Goal: Information Seeking & Learning: Learn about a topic

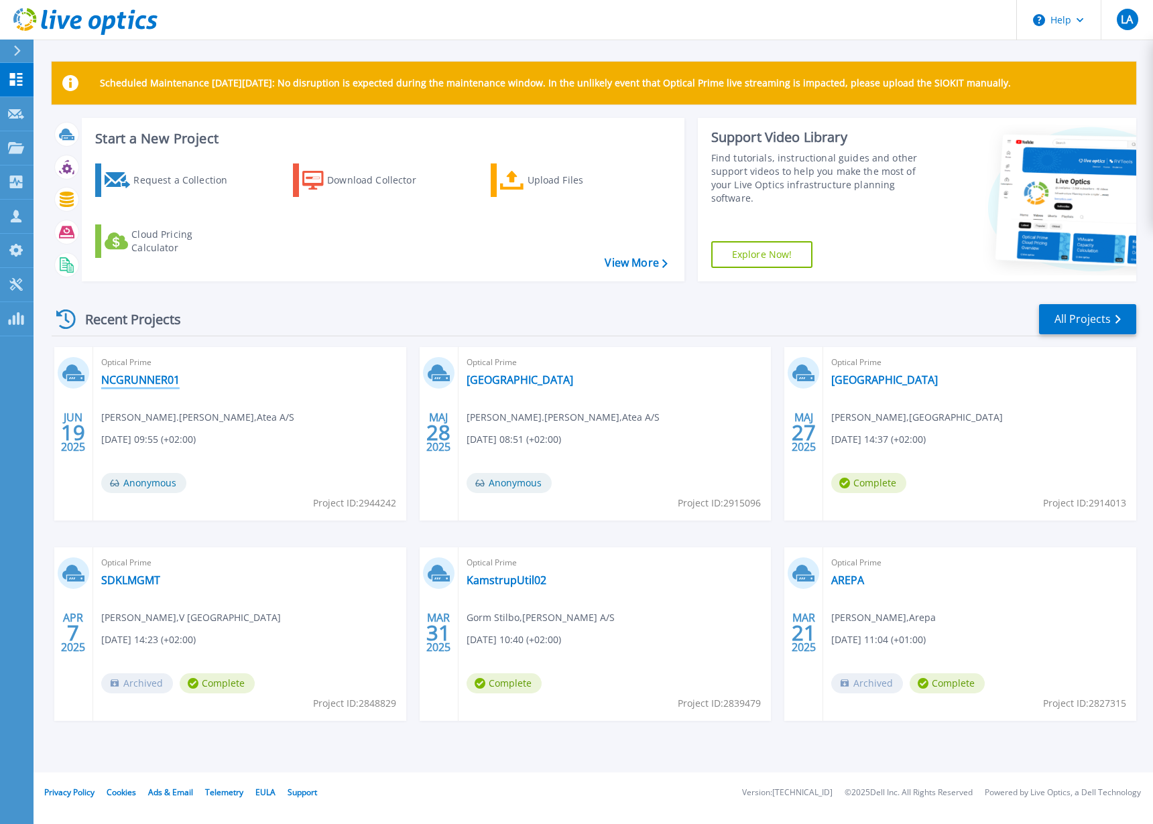
click at [144, 380] on link "NCGRUNNER01" at bounding box center [140, 379] width 78 height 13
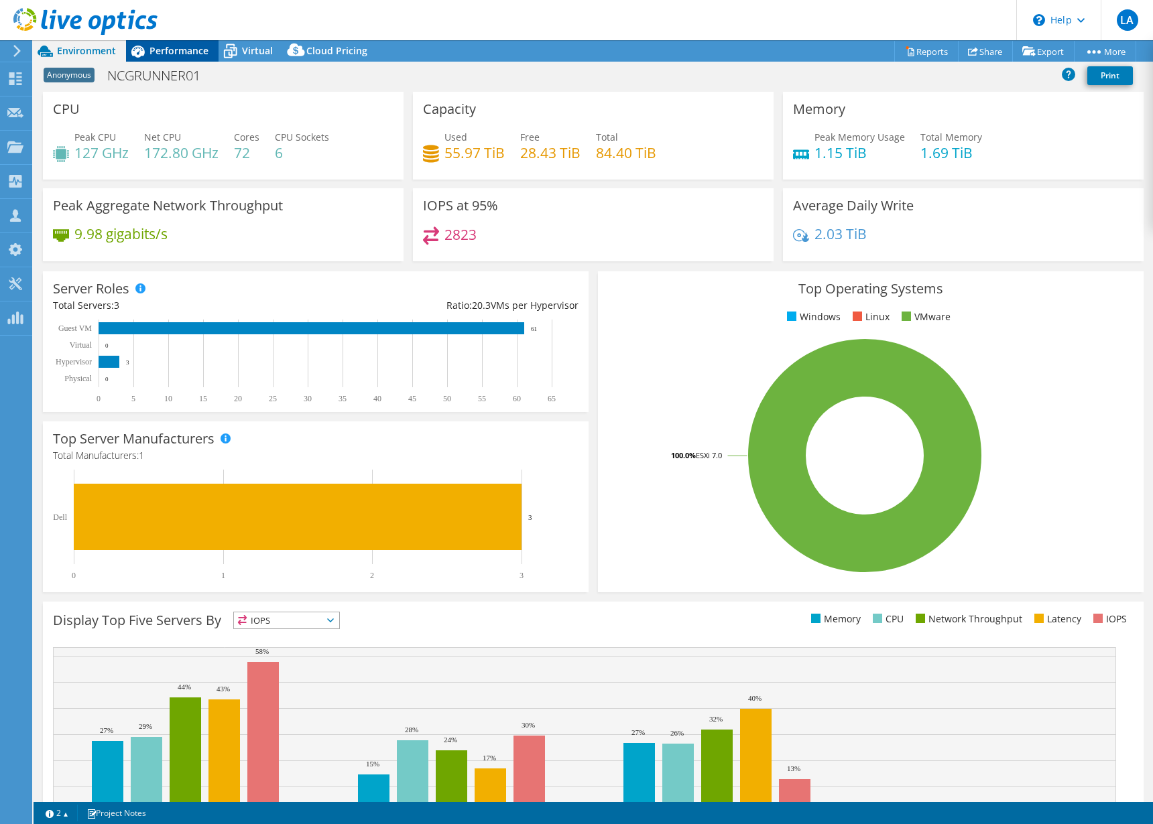
click at [153, 54] on span "Performance" at bounding box center [178, 50] width 59 height 13
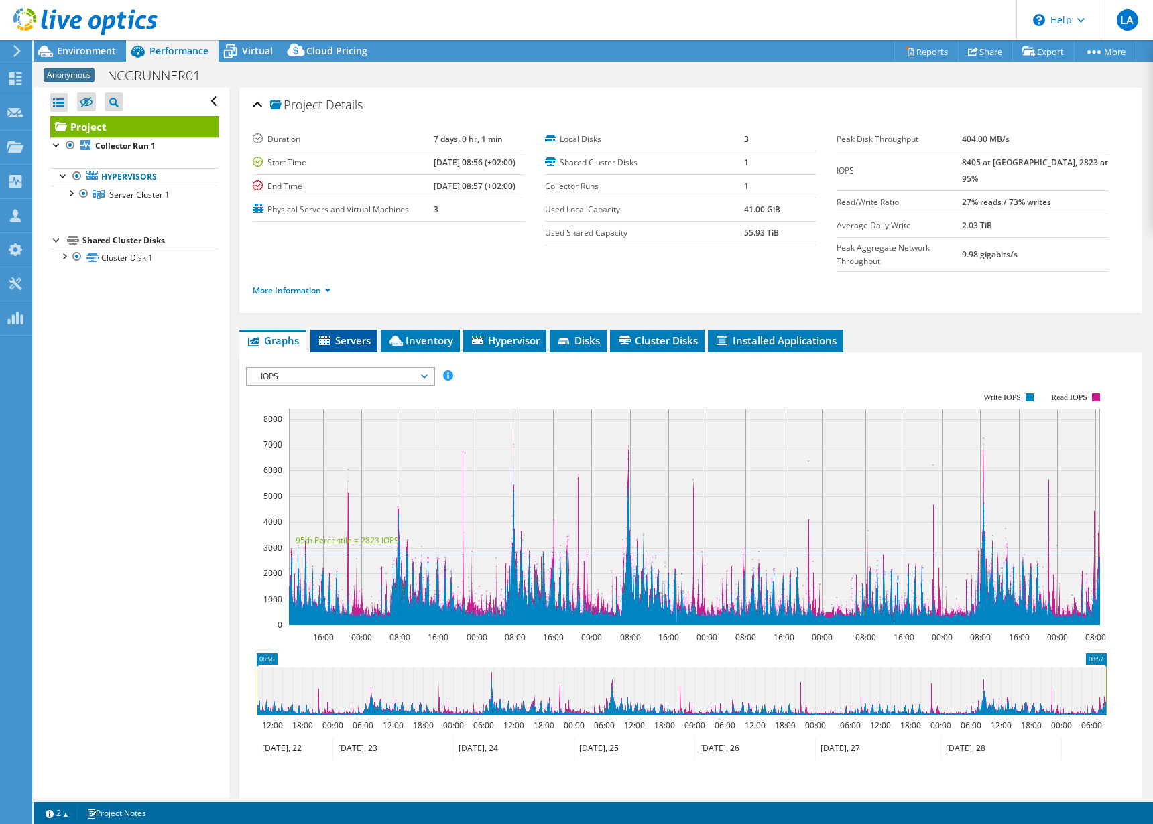
click at [351, 330] on li "Servers" at bounding box center [343, 341] width 67 height 23
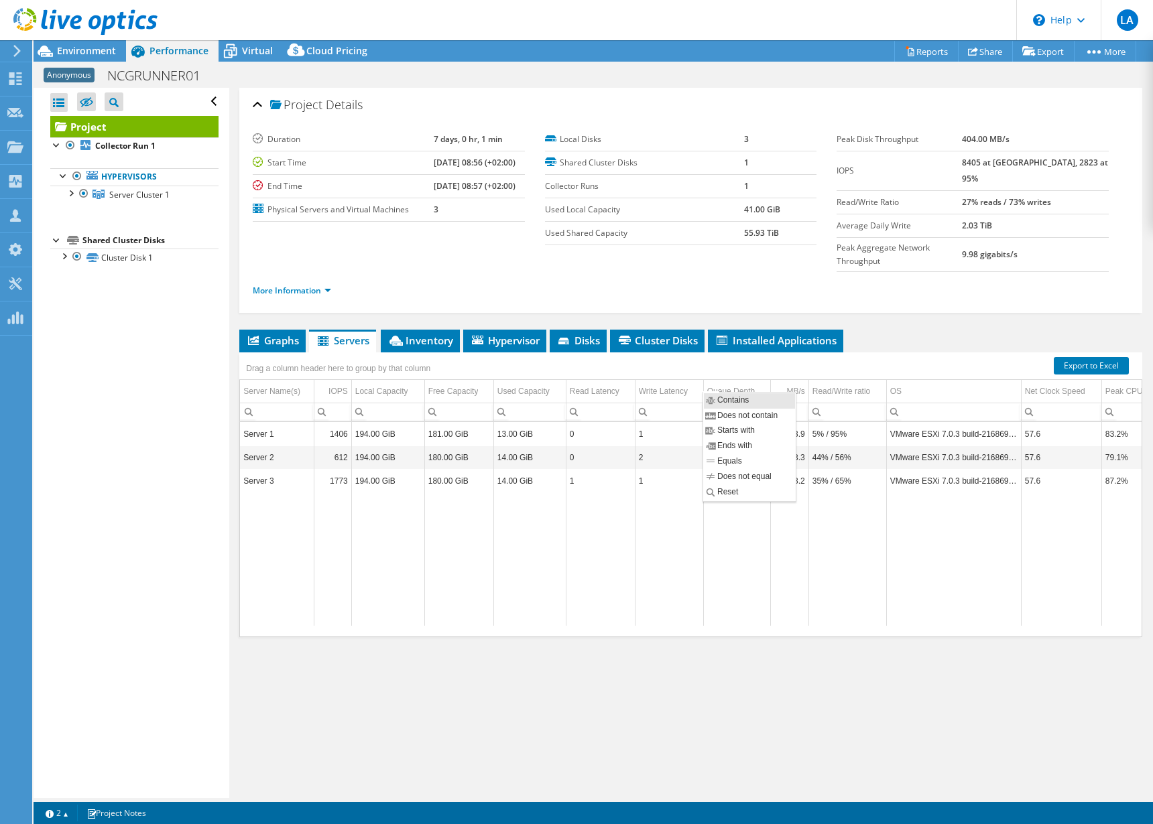
click at [712, 391] on div at bounding box center [711, 391] width 16 height 1
click at [407, 330] on li "Inventory" at bounding box center [420, 341] width 79 height 23
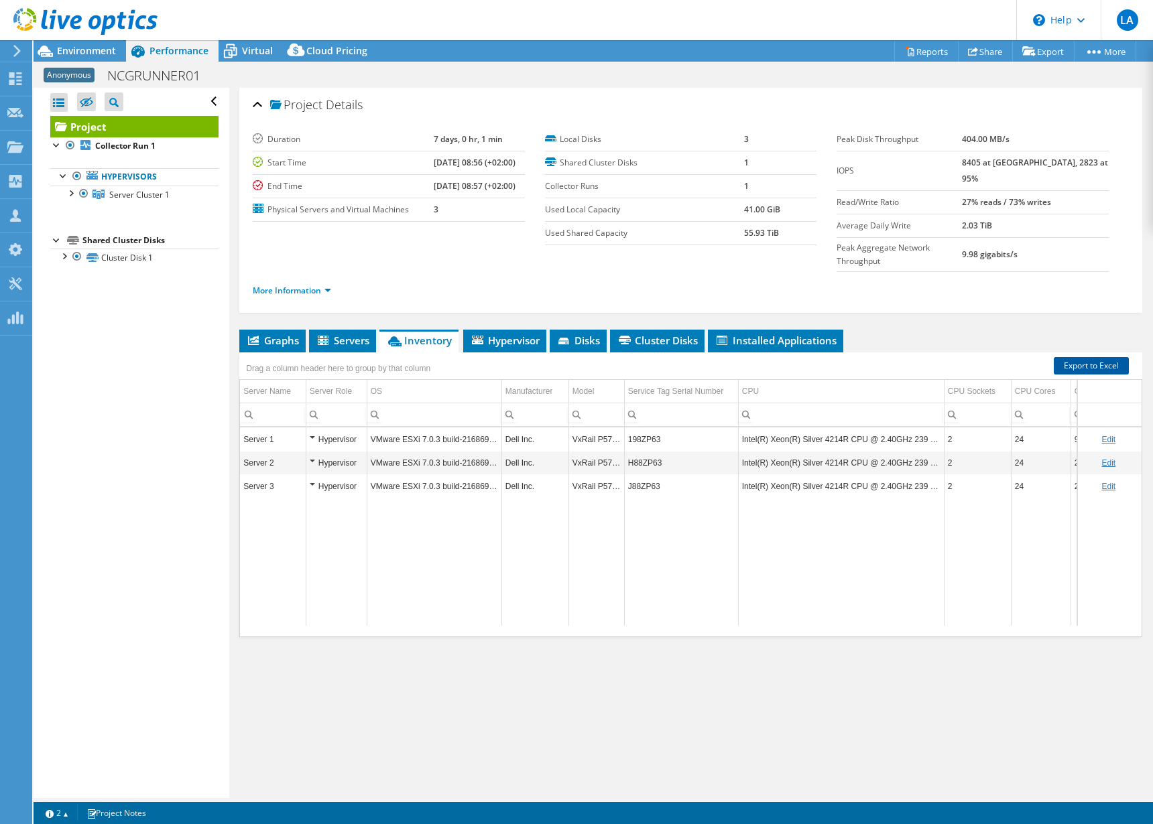
click at [1085, 357] on link "Export to Excel" at bounding box center [1091, 365] width 75 height 17
click at [616, 380] on td "Model" at bounding box center [596, 391] width 56 height 23
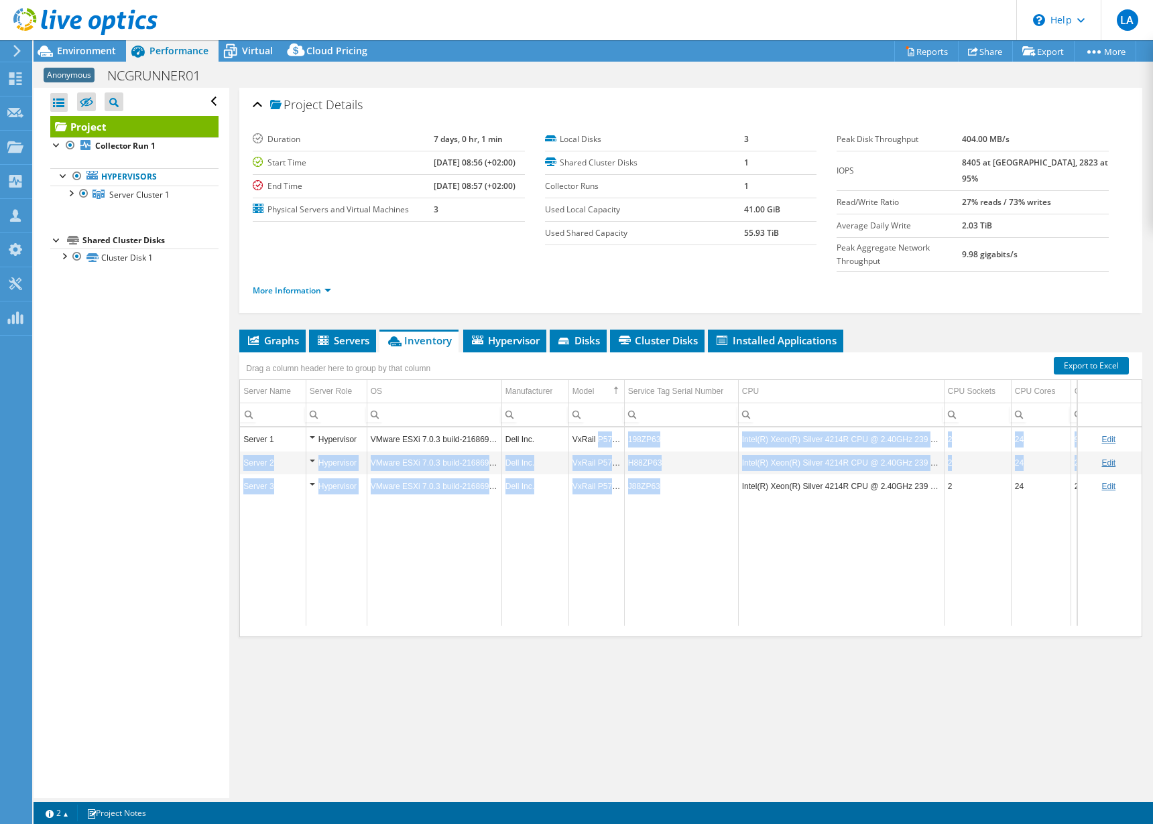
drag, startPoint x: 724, startPoint y: 460, endPoint x: 596, endPoint y: 419, distance: 135.0
click at [596, 428] on tbody "Server 1 Hypervisor VMware ESXi 7.0.3 build-21686933 Dell Inc. VxRail P570F 198…" at bounding box center [751, 527] width 1023 height 198
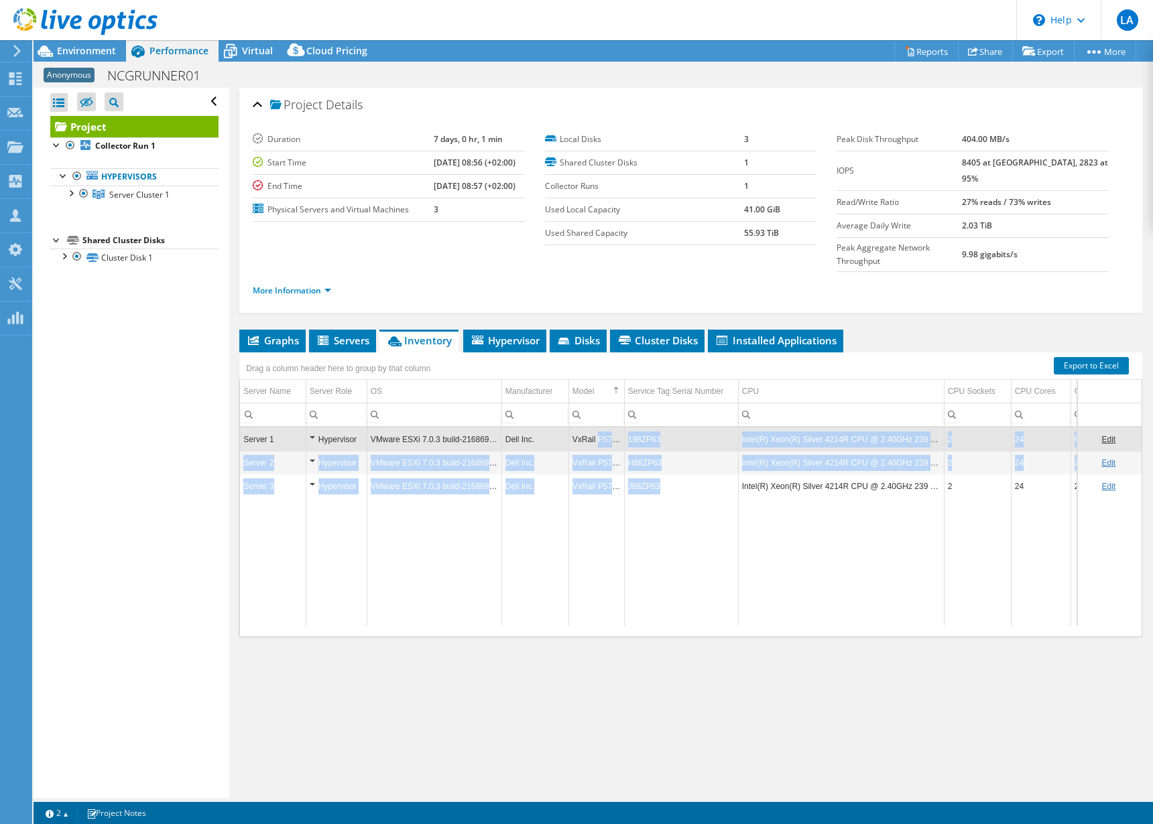
click at [596, 428] on td "VxRail P570F" at bounding box center [596, 439] width 56 height 23
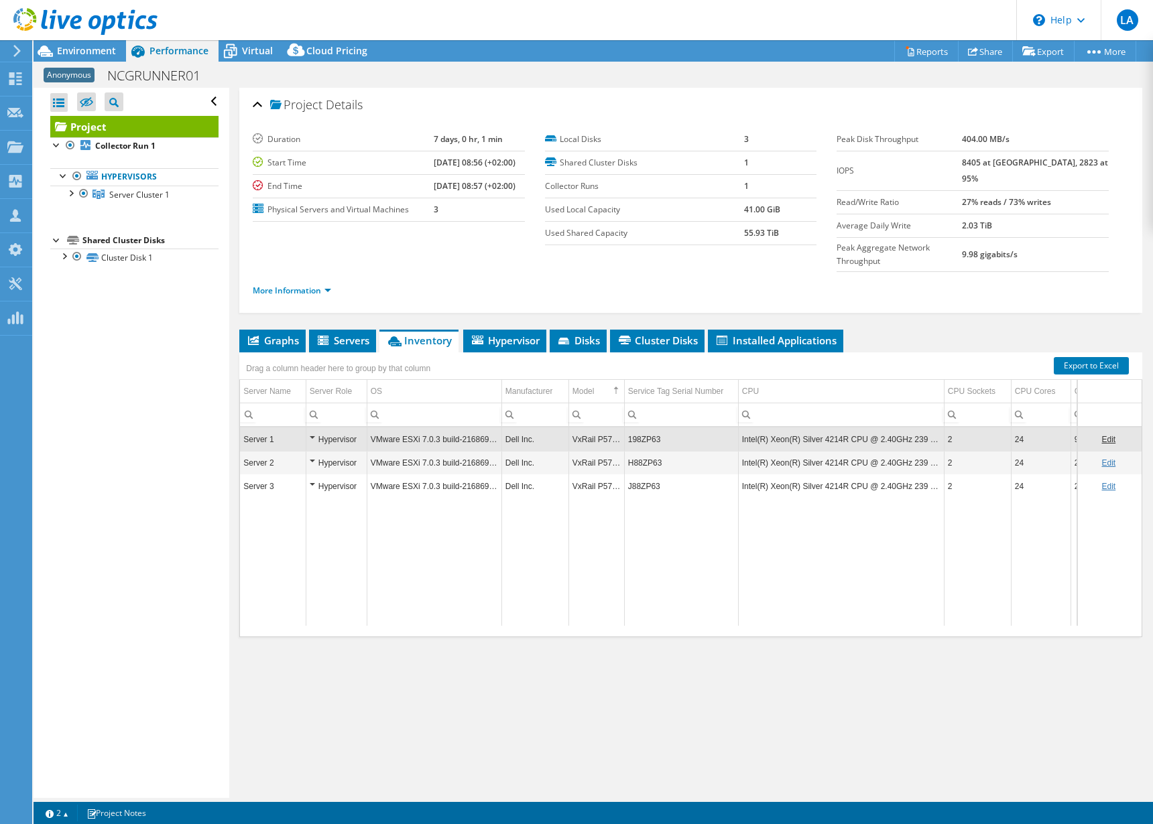
click at [580, 643] on div "Project Details Duration 7 days, 0 hr, 1 min Start Time 10/22/2024, 08:56 (+02:…" at bounding box center [690, 443] width 923 height 710
click at [727, 428] on td "198ZP63" at bounding box center [681, 439] width 114 height 23
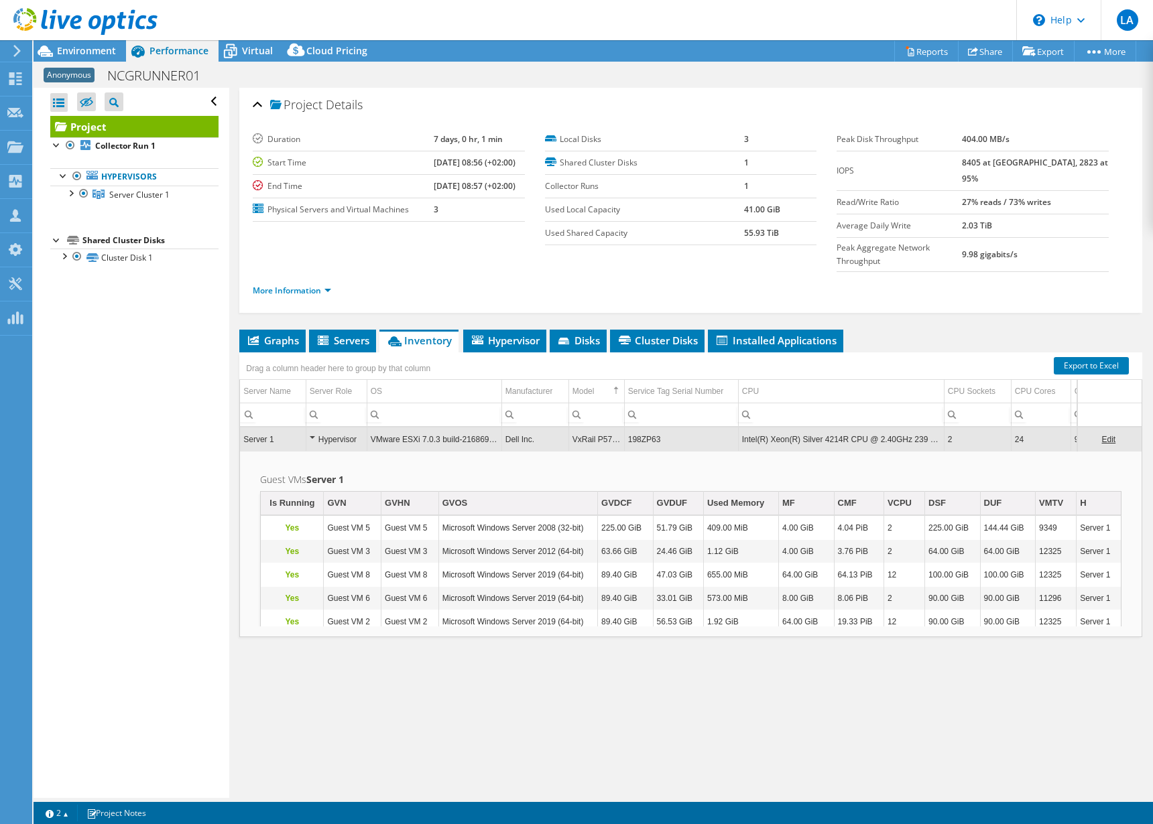
click at [727, 428] on td "198ZP63" at bounding box center [681, 439] width 114 height 23
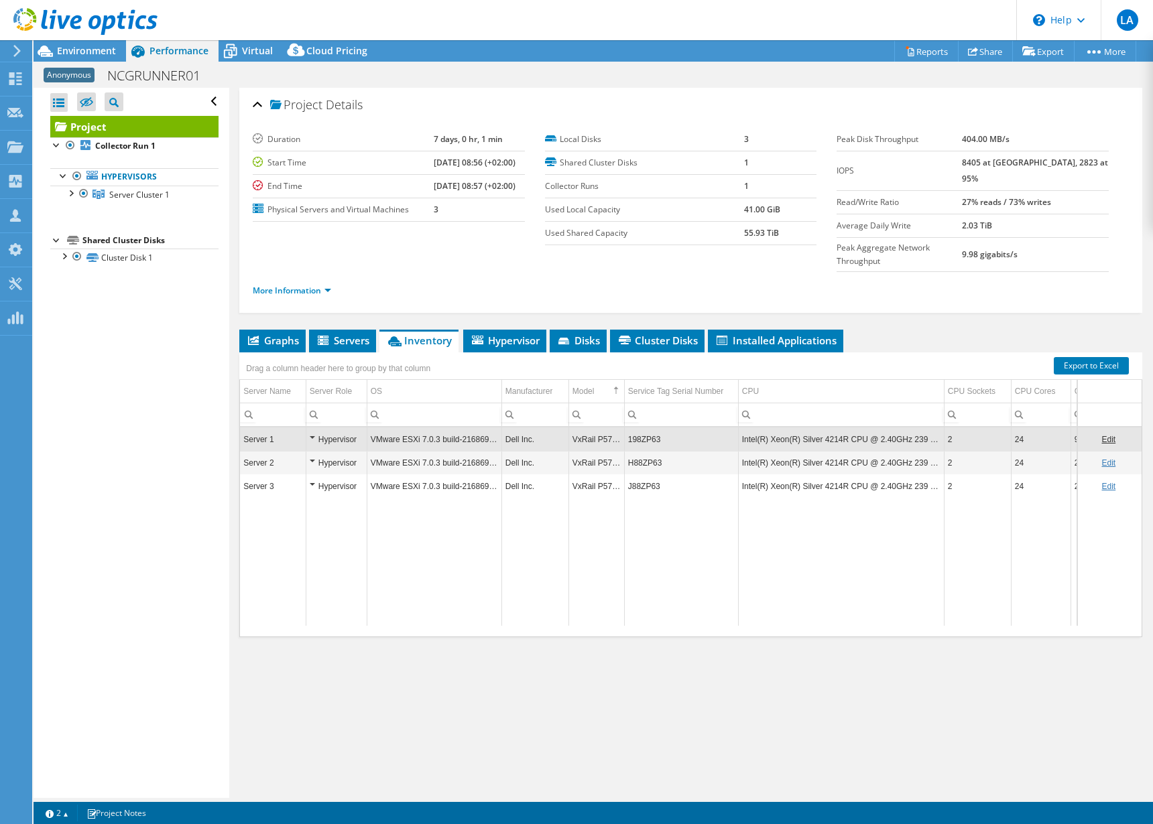
click at [93, 44] on div at bounding box center [78, 22] width 157 height 45
click at [93, 47] on span "Environment" at bounding box center [86, 50] width 59 height 13
